Goal: Transaction & Acquisition: Obtain resource

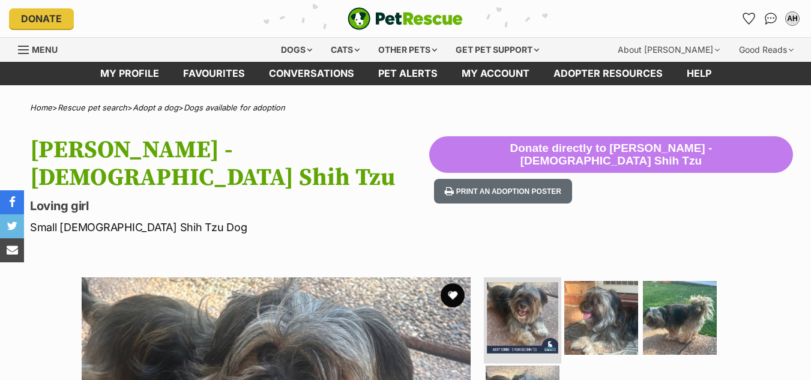
drag, startPoint x: 0, startPoint y: 0, endPoint x: 556, endPoint y: 280, distance: 622.9
click at [556, 282] on img at bounding box center [522, 317] width 71 height 71
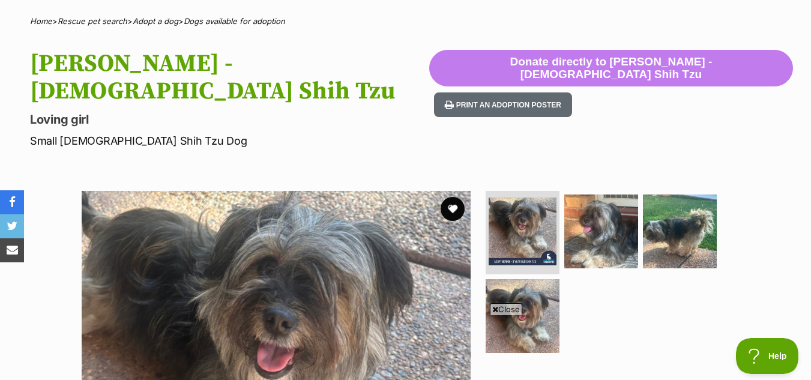
scroll to position [100, 0]
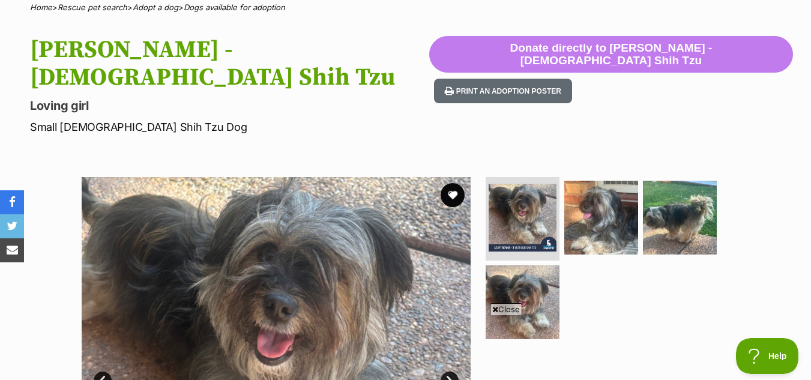
click at [511, 305] on span "Close" at bounding box center [506, 309] width 32 height 12
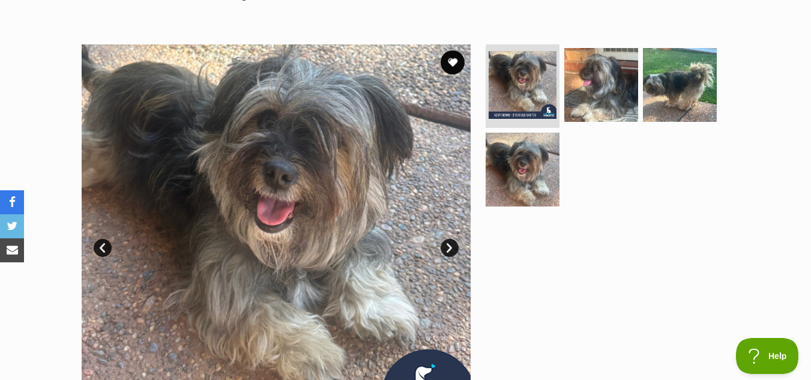
scroll to position [251, 0]
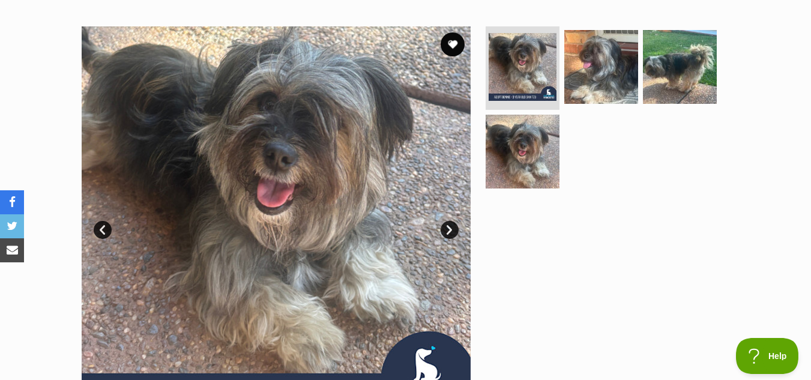
click at [451, 221] on link "Next" at bounding box center [450, 230] width 18 height 18
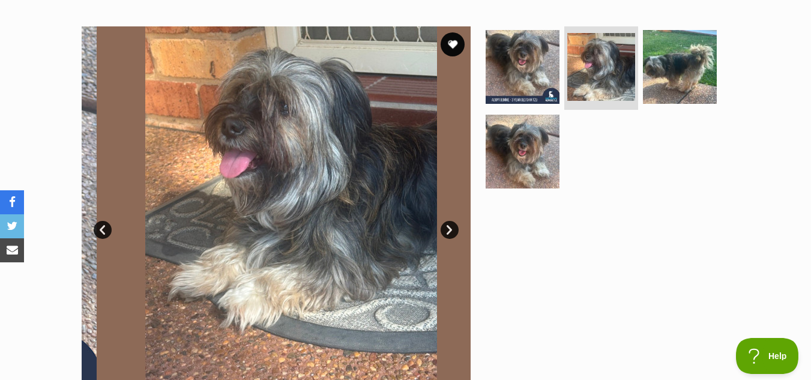
click at [451, 221] on link "Next" at bounding box center [450, 230] width 18 height 18
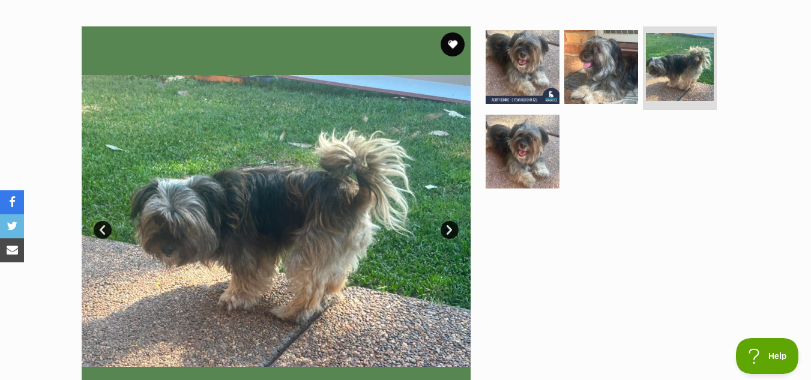
scroll to position [0, 0]
click at [103, 221] on link "Prev" at bounding box center [103, 230] width 18 height 18
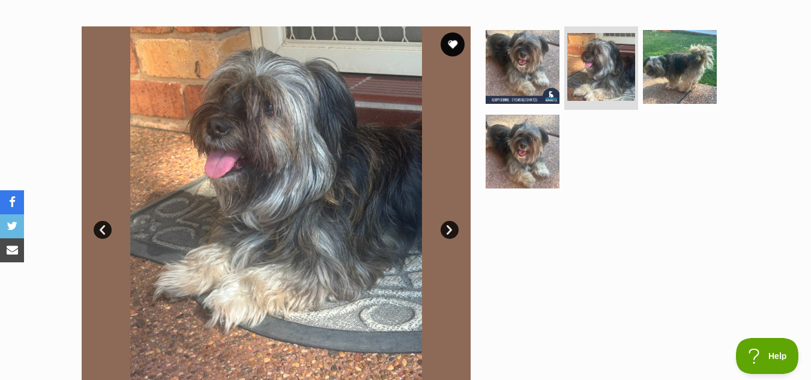
click at [103, 221] on link "Prev" at bounding box center [103, 230] width 18 height 18
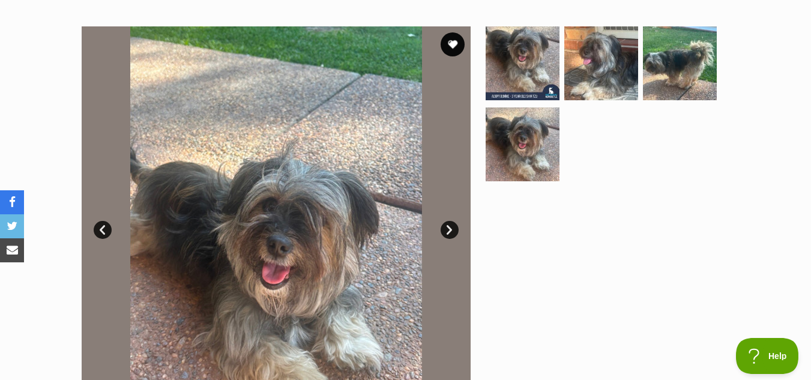
click at [444, 221] on link "Next" at bounding box center [450, 230] width 18 height 18
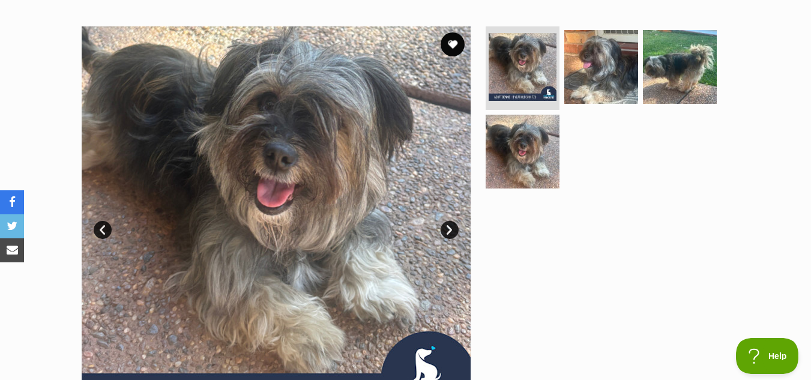
click at [444, 221] on link "Next" at bounding box center [450, 230] width 18 height 18
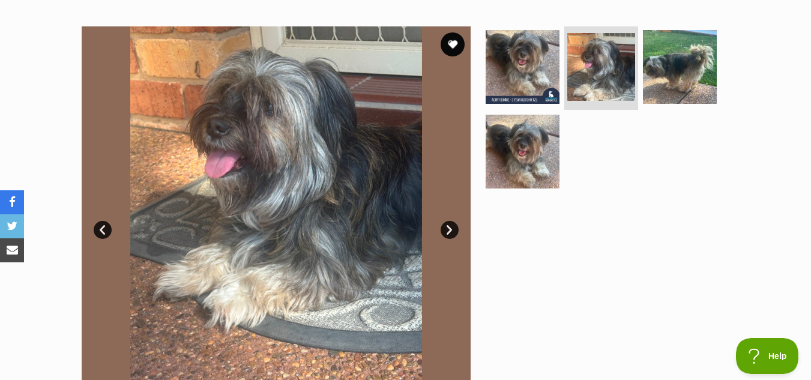
click at [444, 221] on link "Next" at bounding box center [450, 230] width 18 height 18
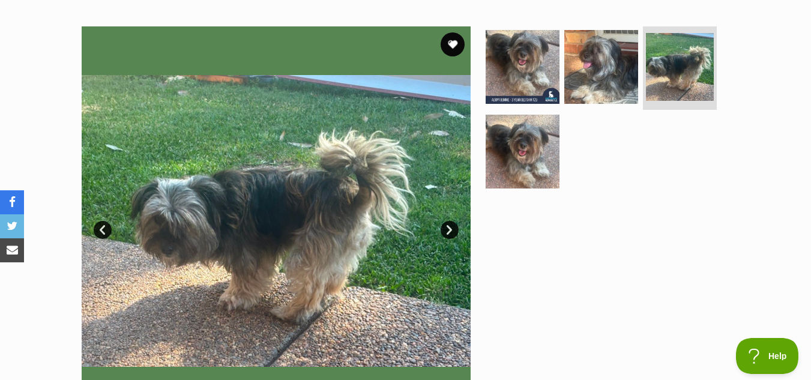
click at [449, 221] on link "Next" at bounding box center [450, 230] width 18 height 18
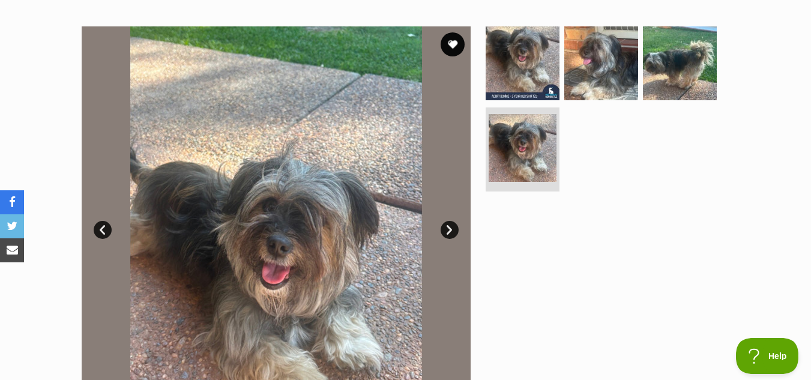
click at [449, 221] on link "Next" at bounding box center [450, 230] width 18 height 18
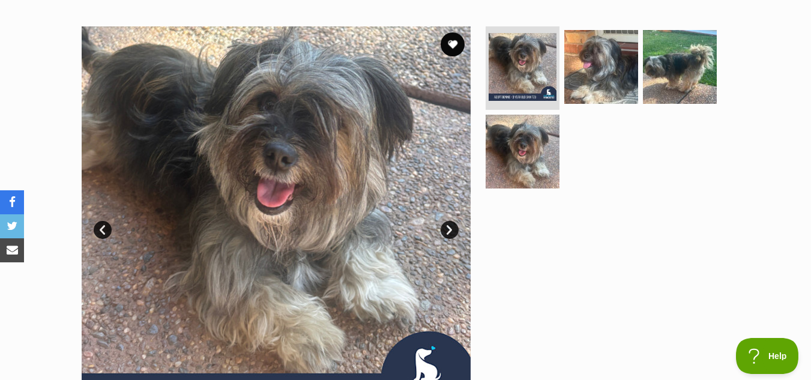
click at [449, 221] on link "Next" at bounding box center [450, 230] width 18 height 18
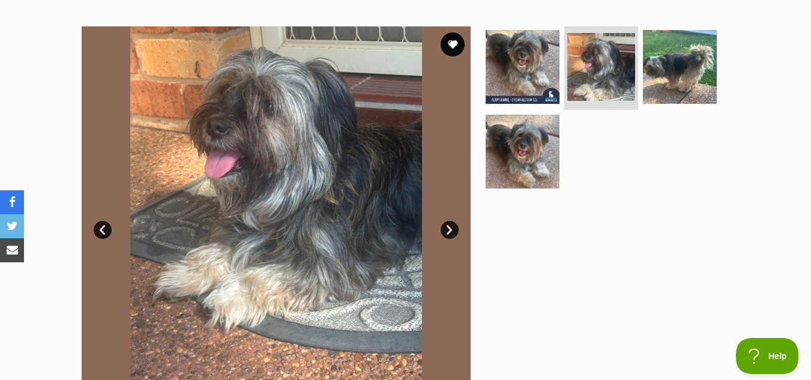
click at [449, 221] on link "Next" at bounding box center [450, 230] width 18 height 18
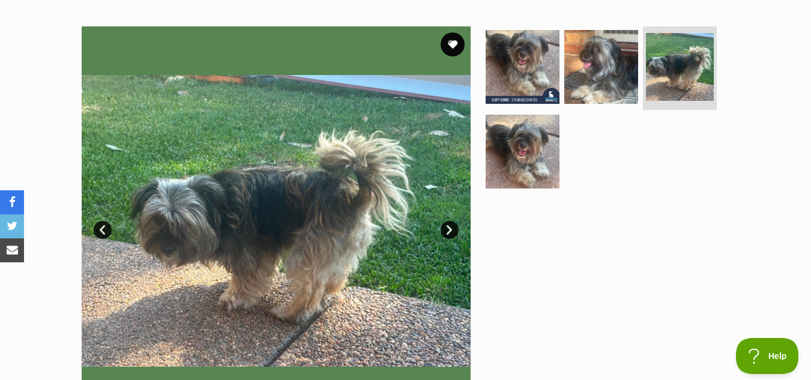
click at [449, 221] on link "Next" at bounding box center [450, 230] width 18 height 18
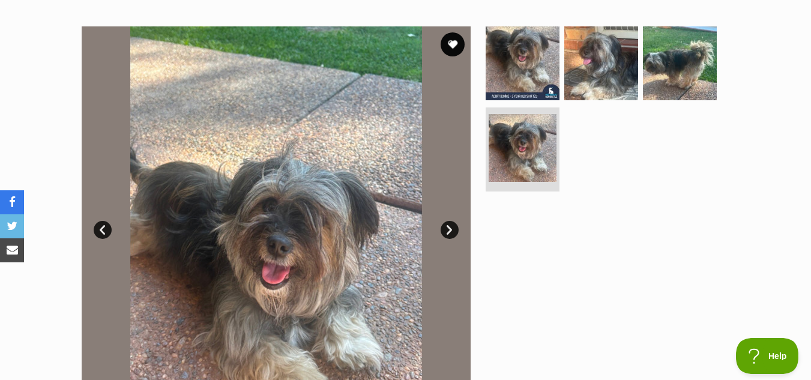
click at [449, 221] on link "Next" at bounding box center [450, 230] width 18 height 18
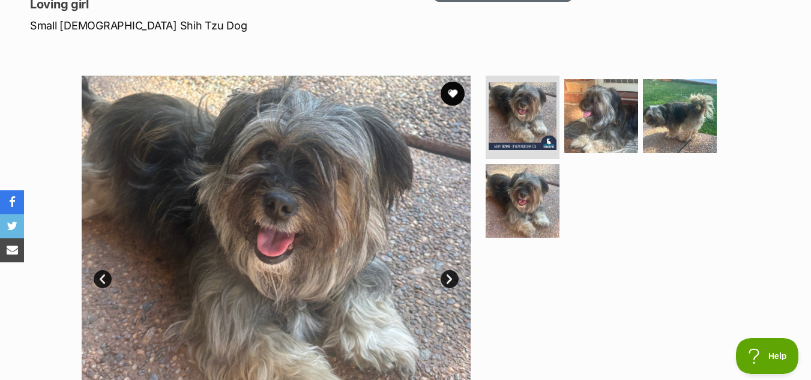
scroll to position [229, 0]
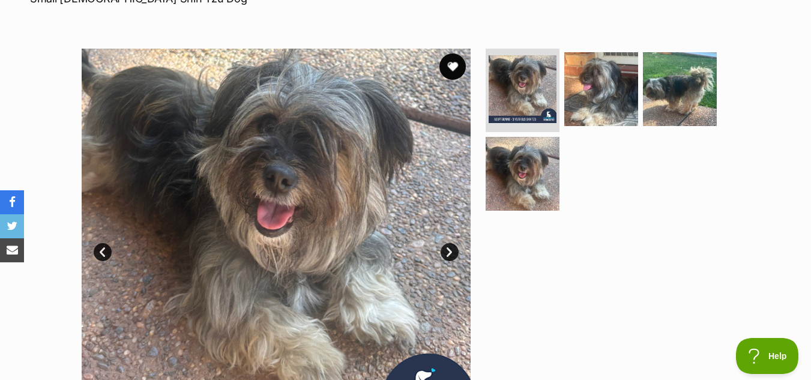
click at [452, 53] on button "favourite" at bounding box center [453, 66] width 26 height 26
